Goal: Transaction & Acquisition: Obtain resource

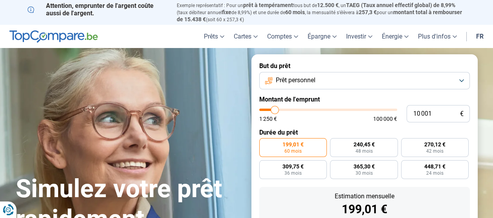
click at [460, 85] on button "Prêt personnel" at bounding box center [364, 80] width 211 height 17
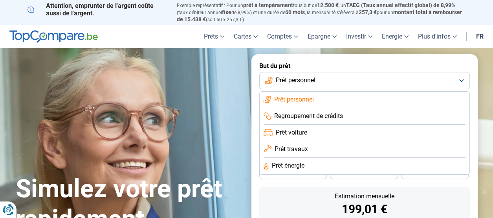
click at [447, 125] on li "Regroupement de crédits" at bounding box center [365, 133] width 202 height 16
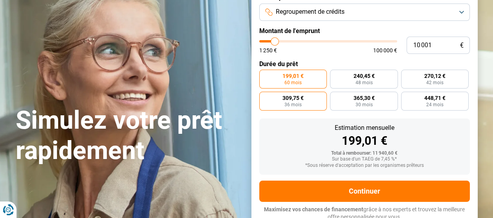
scroll to position [72, 0]
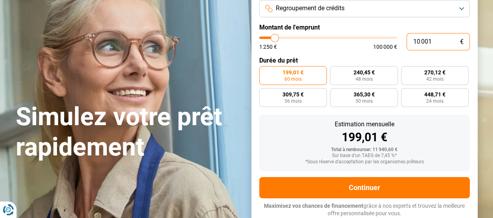
drag, startPoint x: 435, startPoint y: 44, endPoint x: 406, endPoint y: 47, distance: 29.2
click at [407, 47] on input "10 001" at bounding box center [438, 41] width 63 height 17
type input "1"
type input "1250"
type input "12"
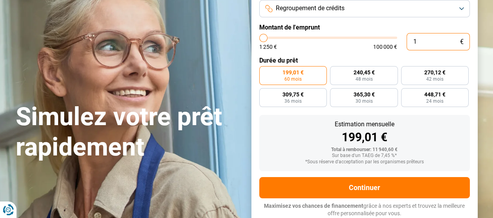
type input "1250"
type input "125"
type input "1250"
type input "12 500"
type input "12500"
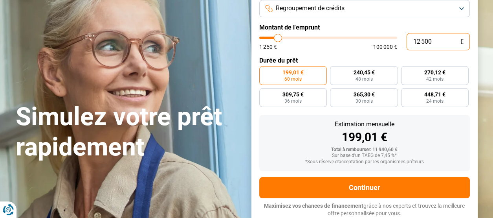
type input "125 000"
type input "100000"
type input "100 000"
type input "100000"
radio input "false"
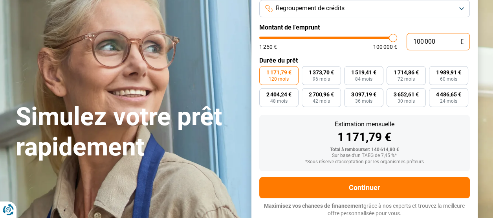
type input "100 000"
click at [444, 126] on div "Estimation mensuelle" at bounding box center [365, 124] width 198 height 6
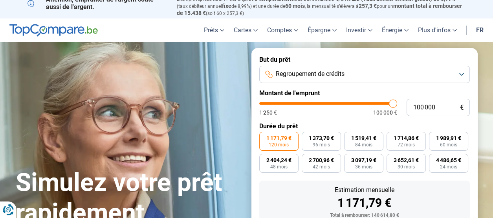
scroll to position [0, 0]
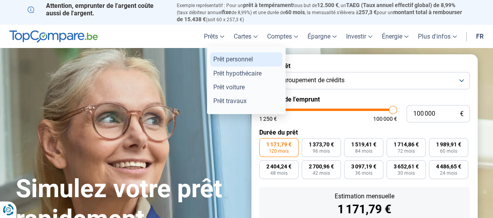
click at [237, 59] on link "Prêt personnel" at bounding box center [246, 59] width 72 height 14
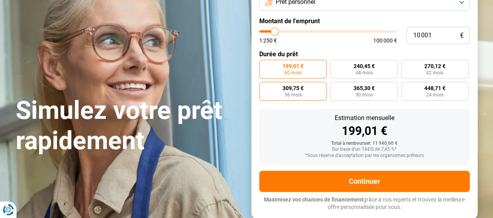
scroll to position [79, 0]
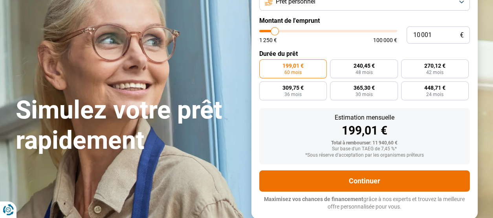
click at [354, 177] on button "Continuer" at bounding box center [364, 180] width 211 height 21
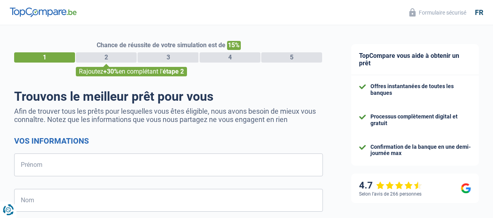
select select "32"
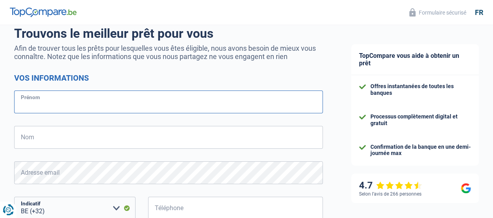
scroll to position [79, 0]
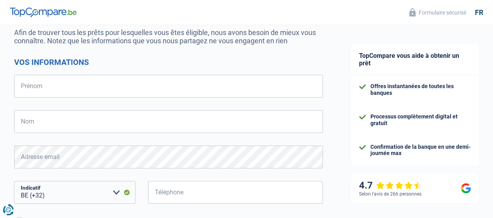
drag, startPoint x: 222, startPoint y: 89, endPoint x: 158, endPoint y: 56, distance: 72.2
click at [158, 56] on div "Trouvons le meilleur prêt pour vous Afin de trouver tous les prêts pour lesquel…" at bounding box center [168, 155] width 309 height 291
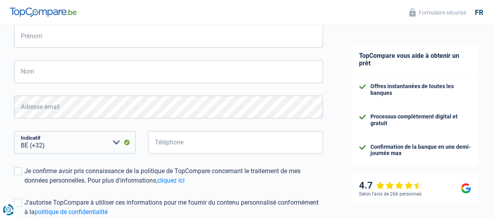
scroll to position [0, 0]
